Goal: Transaction & Acquisition: Subscribe to service/newsletter

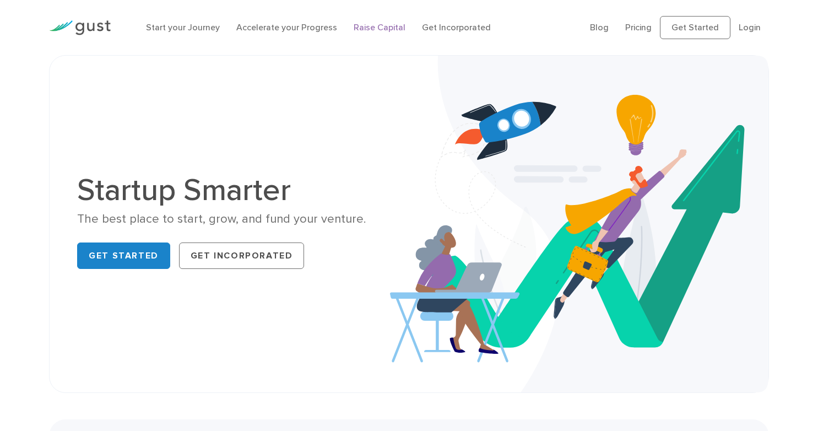
click at [367, 25] on link "Raise Capital" at bounding box center [379, 27] width 52 height 10
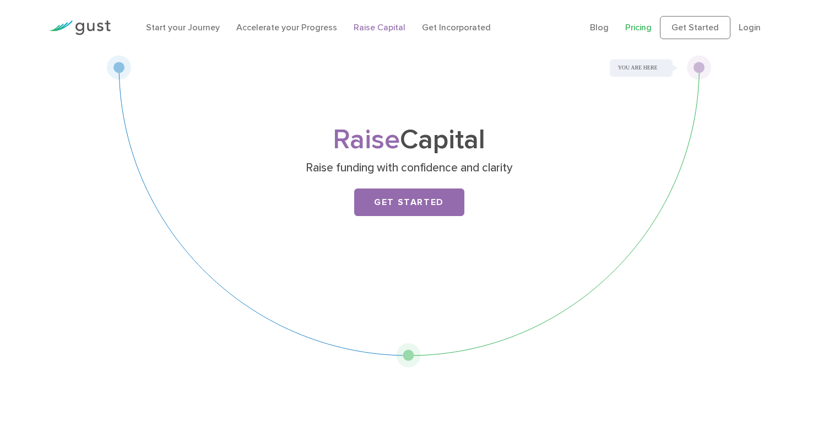
click at [633, 25] on link "Pricing" at bounding box center [638, 27] width 26 height 10
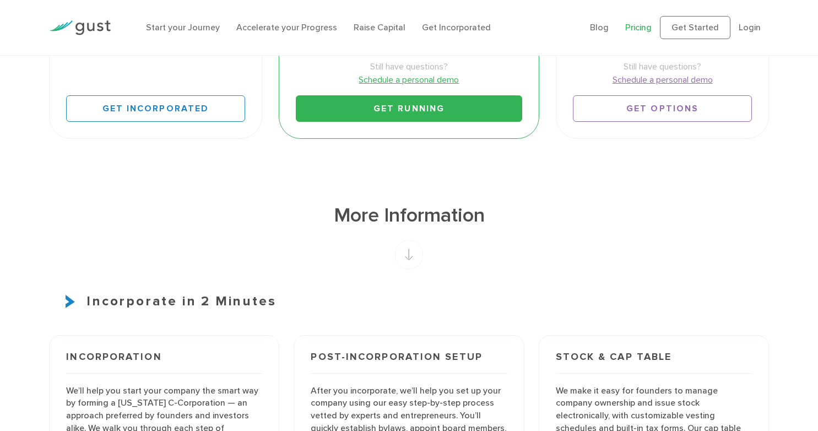
scroll to position [524, 0]
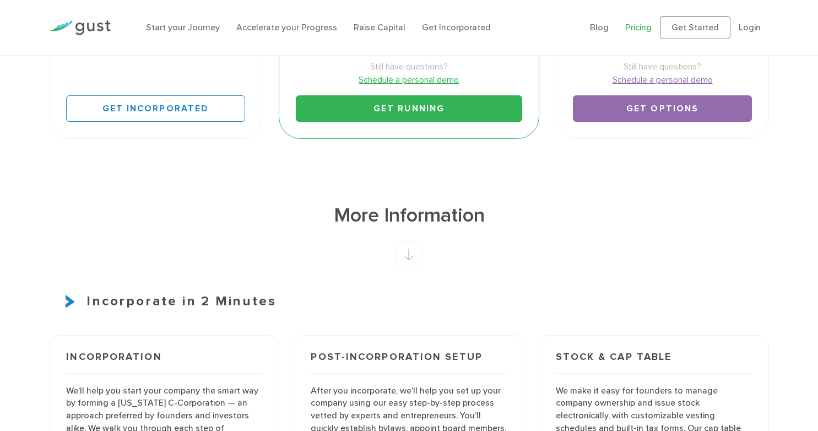
click at [634, 119] on link "Get Options" at bounding box center [662, 108] width 178 height 26
